Goal: Task Accomplishment & Management: Manage account settings

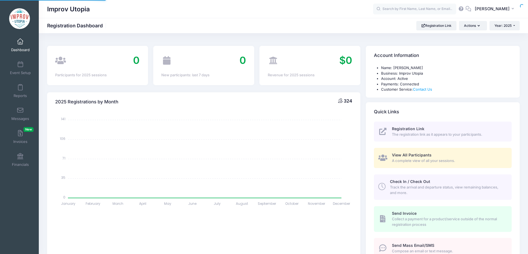
select select
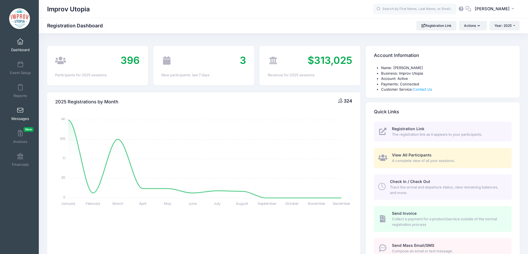
click at [20, 108] on span at bounding box center [20, 111] width 0 height 6
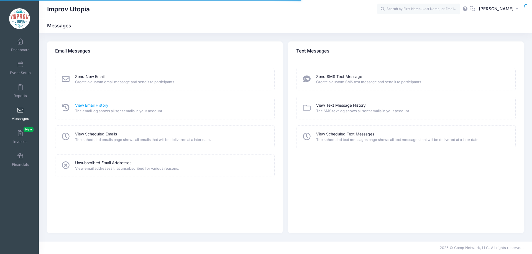
click at [106, 107] on link "View Email History" at bounding box center [91, 106] width 33 height 6
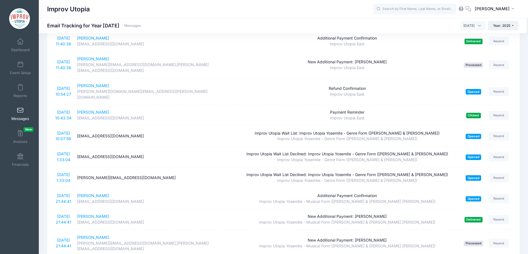
scroll to position [63, 0]
